Goal: Register for event/course

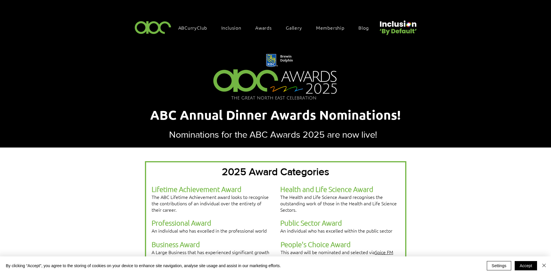
click at [264, 30] on div "Awards" at bounding box center [266, 27] width 28 height 12
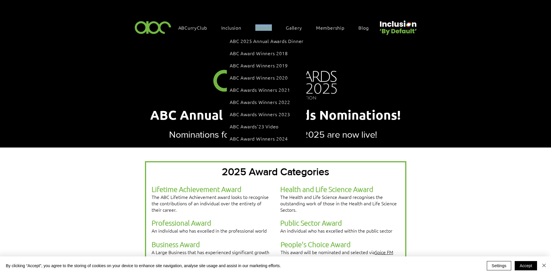
click at [264, 30] on div "Awards" at bounding box center [266, 27] width 28 height 12
click at [267, 38] on span "ABC 2025 Annual Awards Dinner" at bounding box center [267, 41] width 74 height 6
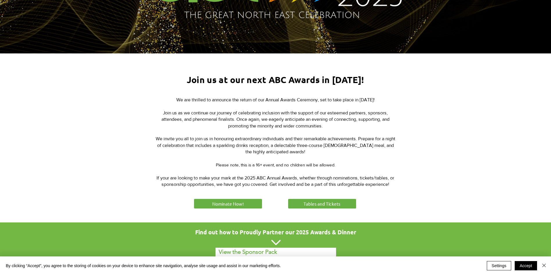
scroll to position [174, 0]
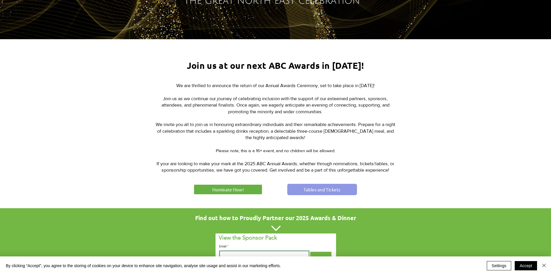
click at [327, 189] on span "Tables and Tickets" at bounding box center [322, 190] width 37 height 6
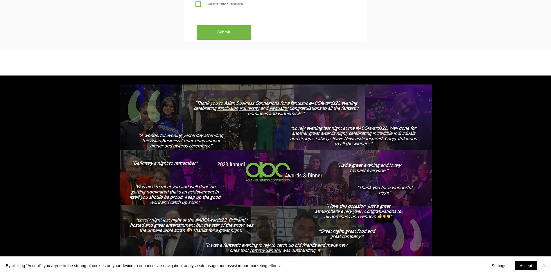
scroll to position [1053, 0]
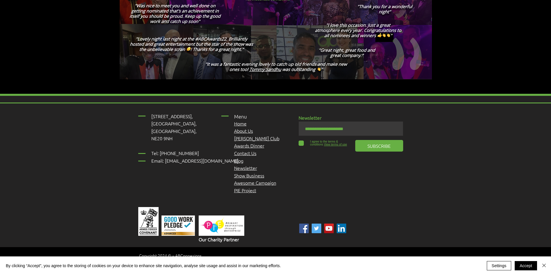
click at [236, 158] on link "Blog" at bounding box center [238, 160] width 9 height 6
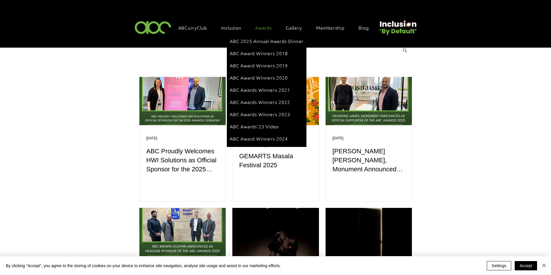
click at [265, 29] on span "Awards" at bounding box center [263, 27] width 17 height 6
click at [264, 40] on span "ABC 2025 Annual Awards Dinner" at bounding box center [267, 41] width 74 height 6
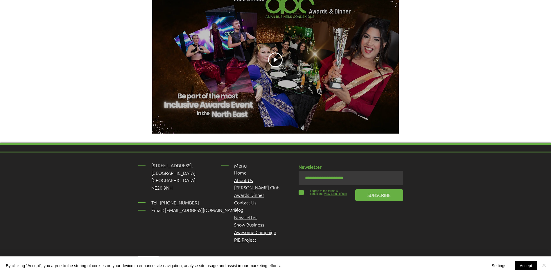
scroll to position [720, 0]
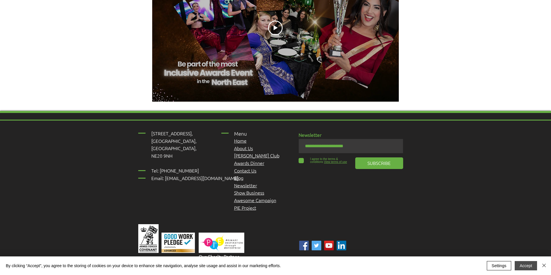
click at [517, 267] on button "Accept" at bounding box center [526, 265] width 22 height 9
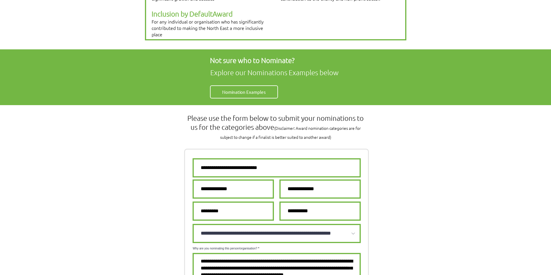
scroll to position [168, 0]
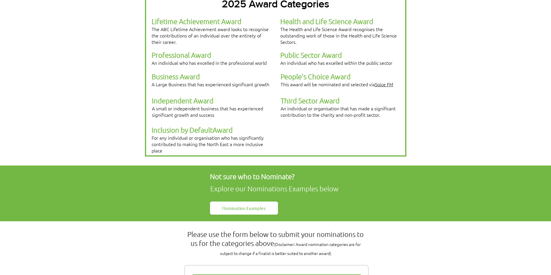
click at [259, 205] on span "Nomination Examples" at bounding box center [244, 208] width 44 height 6
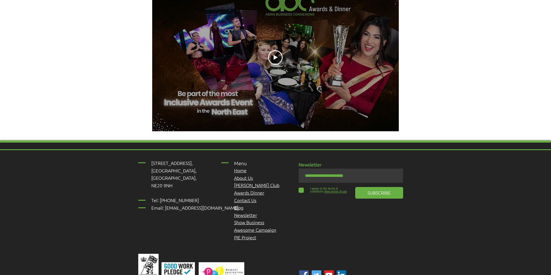
scroll to position [720, 0]
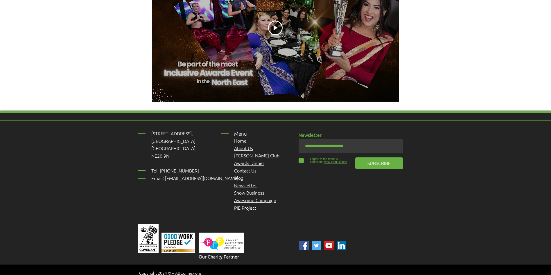
click at [318, 241] on img "ABC" at bounding box center [317, 246] width 10 height 10
click at [345, 241] on img "Linked In" at bounding box center [342, 246] width 10 height 10
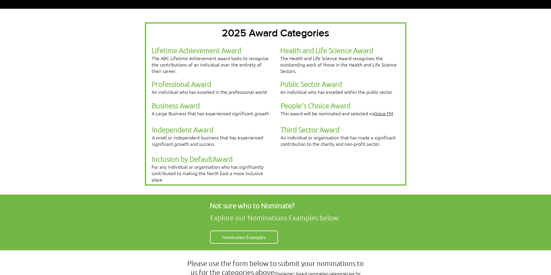
scroll to position [0, 0]
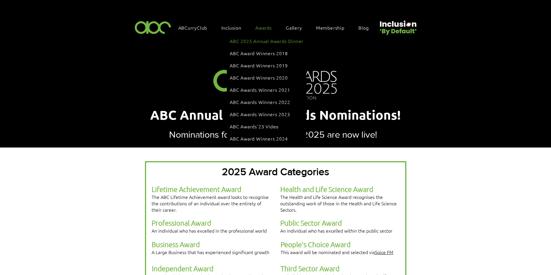
click at [270, 40] on span "ABC 2025 Annual Awards Dinner" at bounding box center [267, 41] width 74 height 6
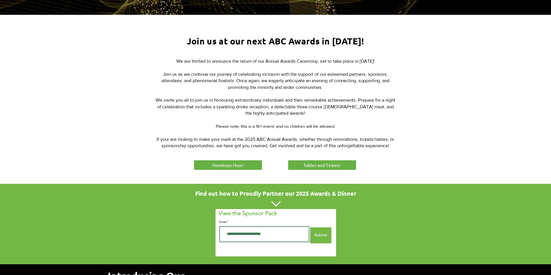
scroll to position [291, 0]
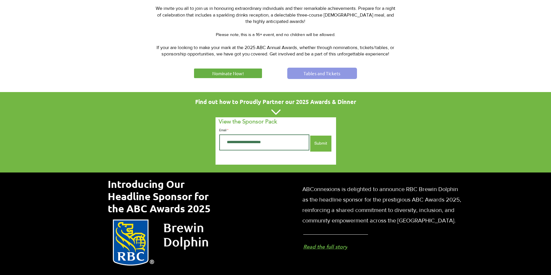
click at [318, 73] on span "Tables and Tickets" at bounding box center [322, 73] width 37 height 6
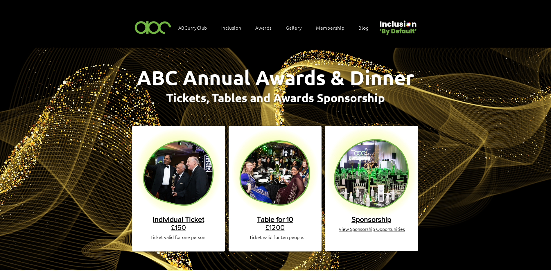
click at [365, 216] on span "Sponsorship" at bounding box center [372, 219] width 40 height 8
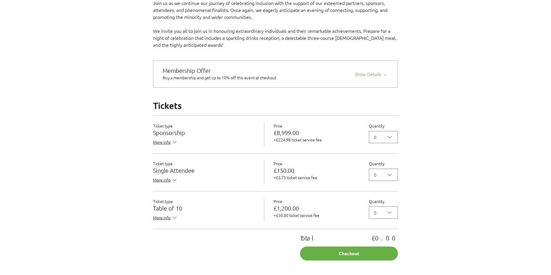
scroll to position [436, 0]
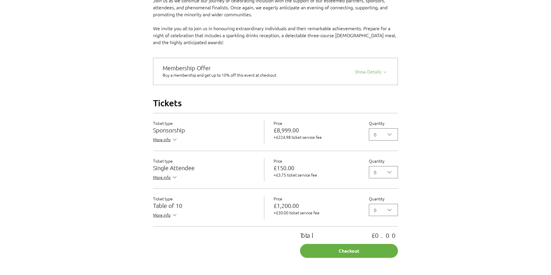
drag, startPoint x: 156, startPoint y: 147, endPoint x: 144, endPoint y: 146, distance: 12.6
click at [156, 144] on span "More info" at bounding box center [165, 140] width 25 height 7
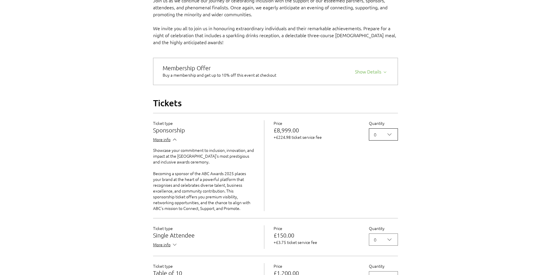
click at [386, 138] on icon "2025 Annual ABC Awards Dinner" at bounding box center [389, 134] width 7 height 7
click at [383, 165] on span "1" at bounding box center [383, 161] width 21 height 7
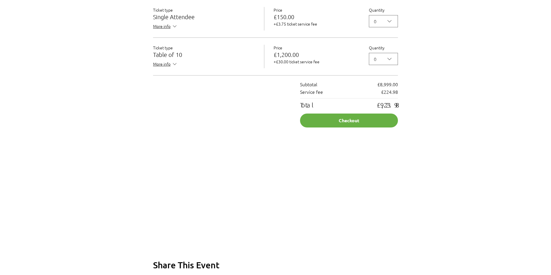
scroll to position [668, 0]
